Goal: Transaction & Acquisition: Purchase product/service

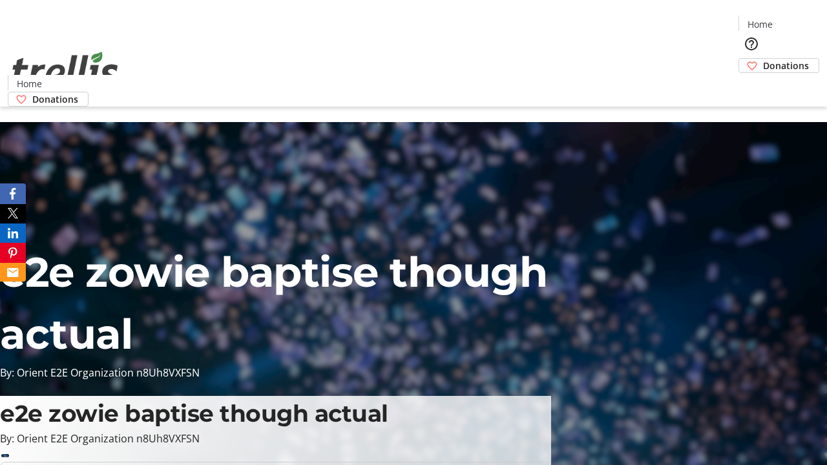
click at [763, 59] on span "Donations" at bounding box center [786, 66] width 46 height 14
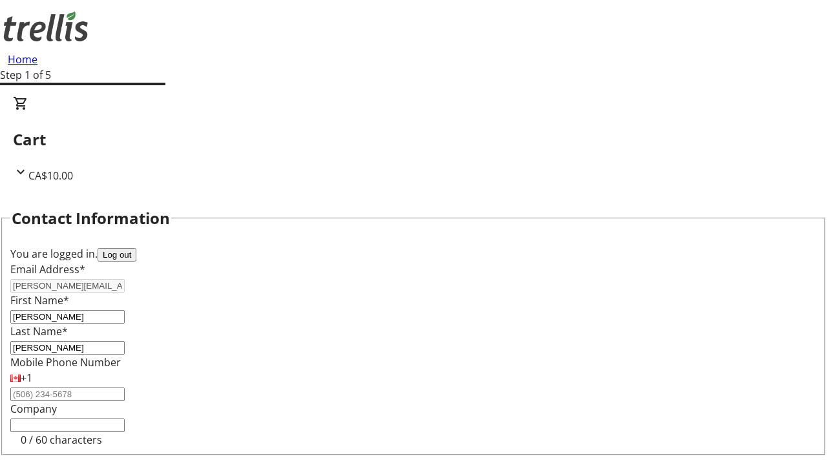
scroll to position [173, 0]
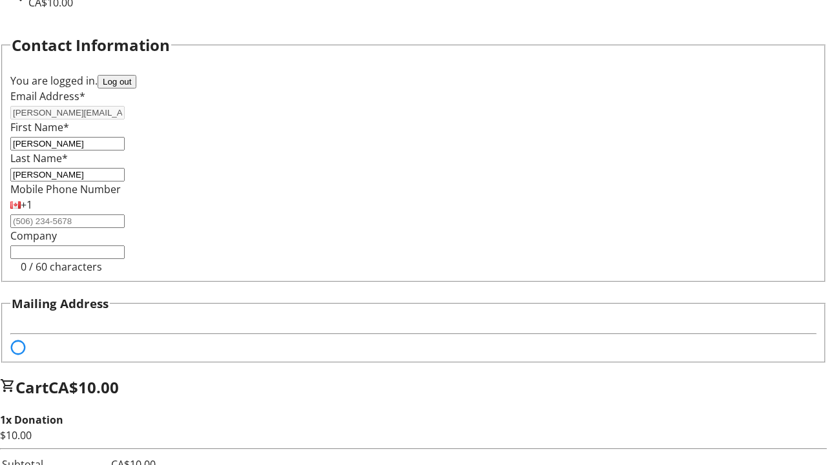
select select "BC"
select select "CA"
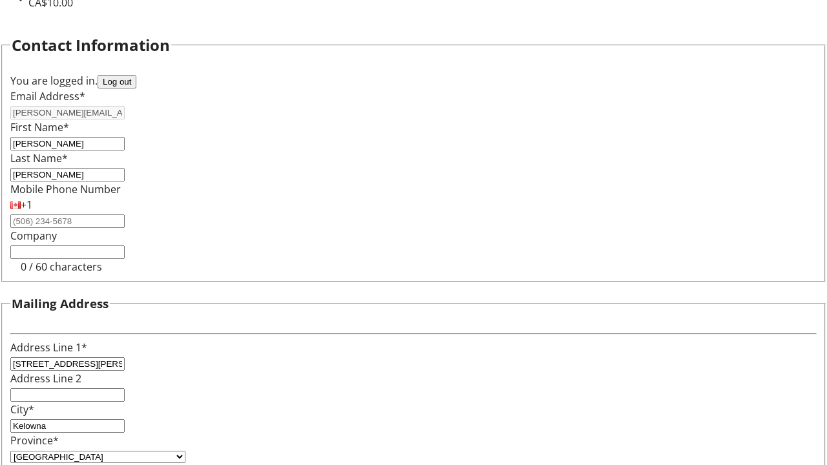
type input "V1Y 0C2"
